Goal: Task Accomplishment & Management: Use online tool/utility

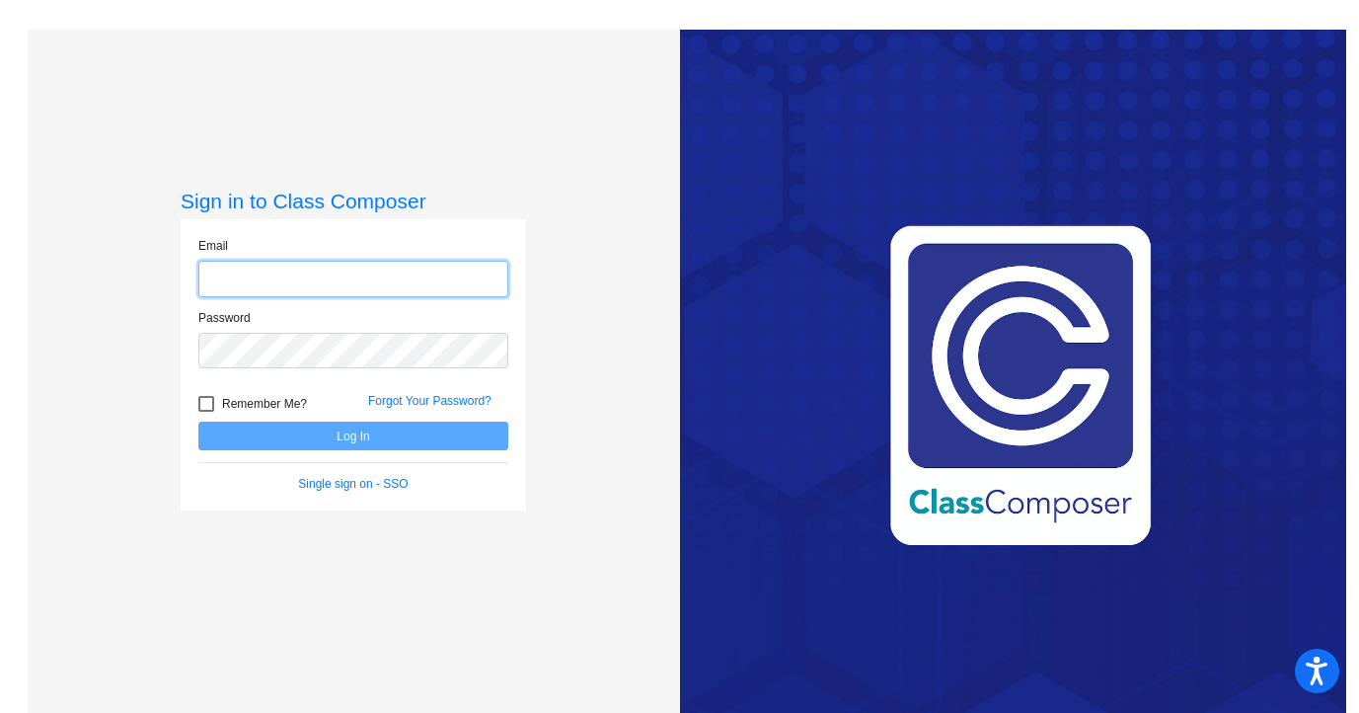
type input "[PERSON_NAME][EMAIL_ADDRESS][PERSON_NAME][DOMAIN_NAME]"
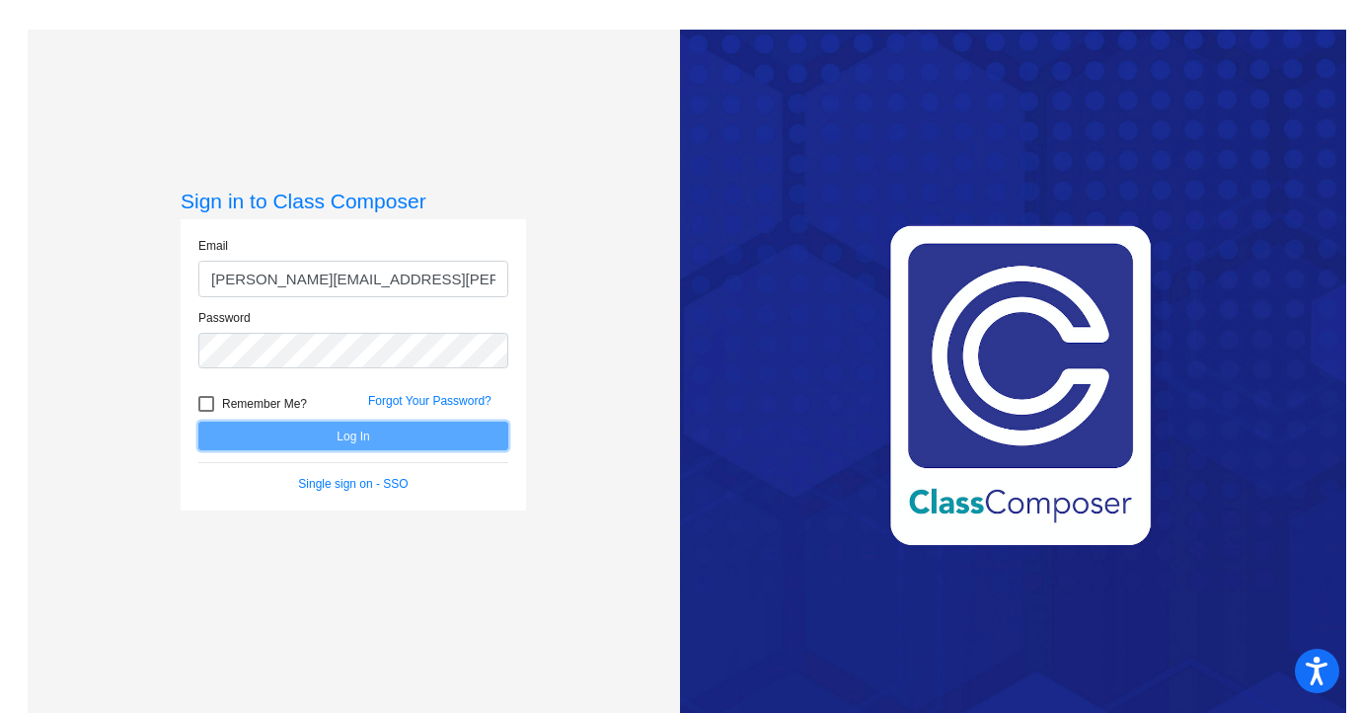
click at [328, 440] on button "Log In" at bounding box center [353, 435] width 310 height 29
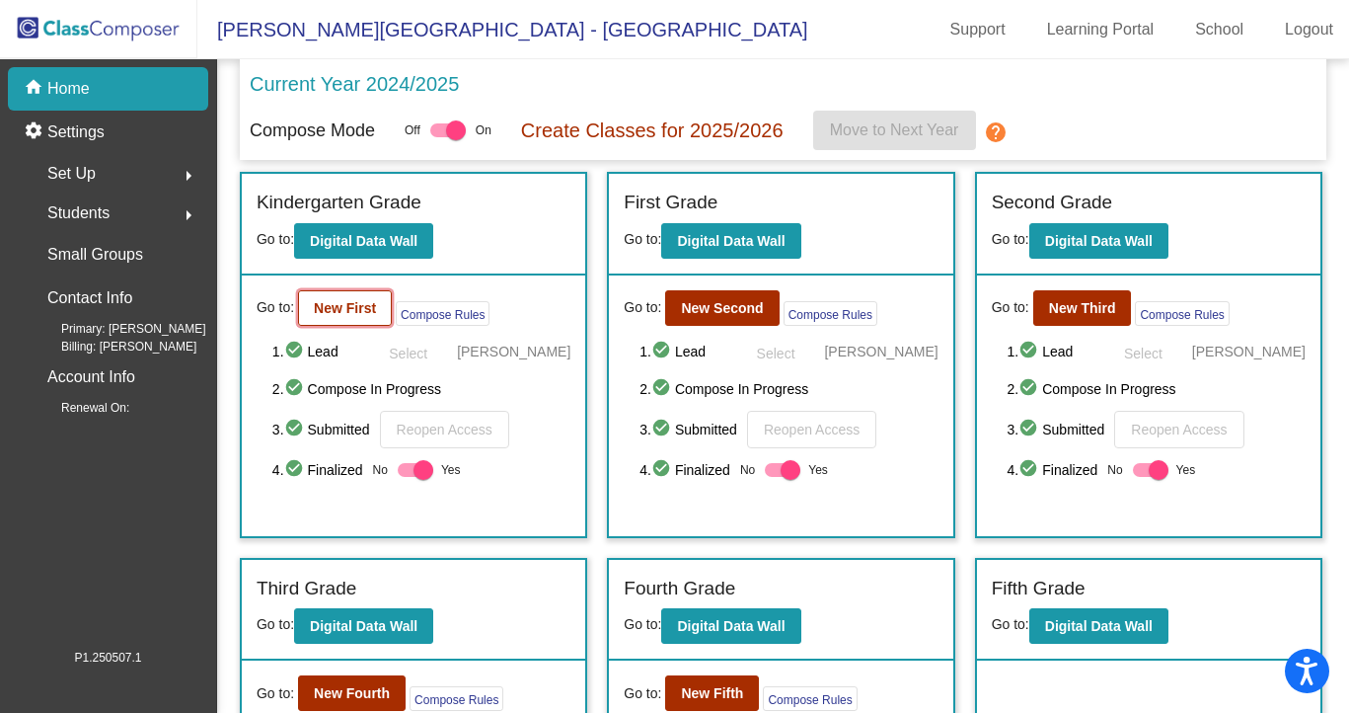
click at [325, 311] on b "New First" at bounding box center [345, 308] width 62 height 16
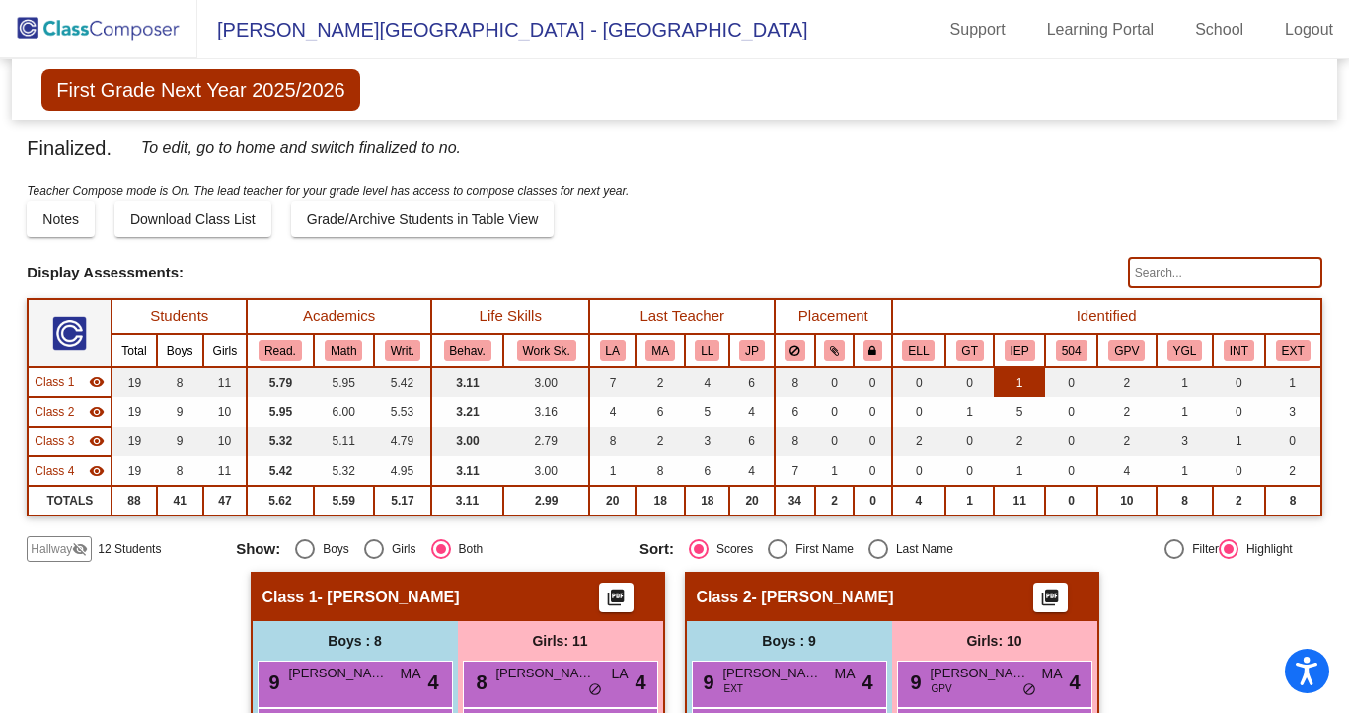
scroll to position [36, 0]
